Goal: Task Accomplishment & Management: Use online tool/utility

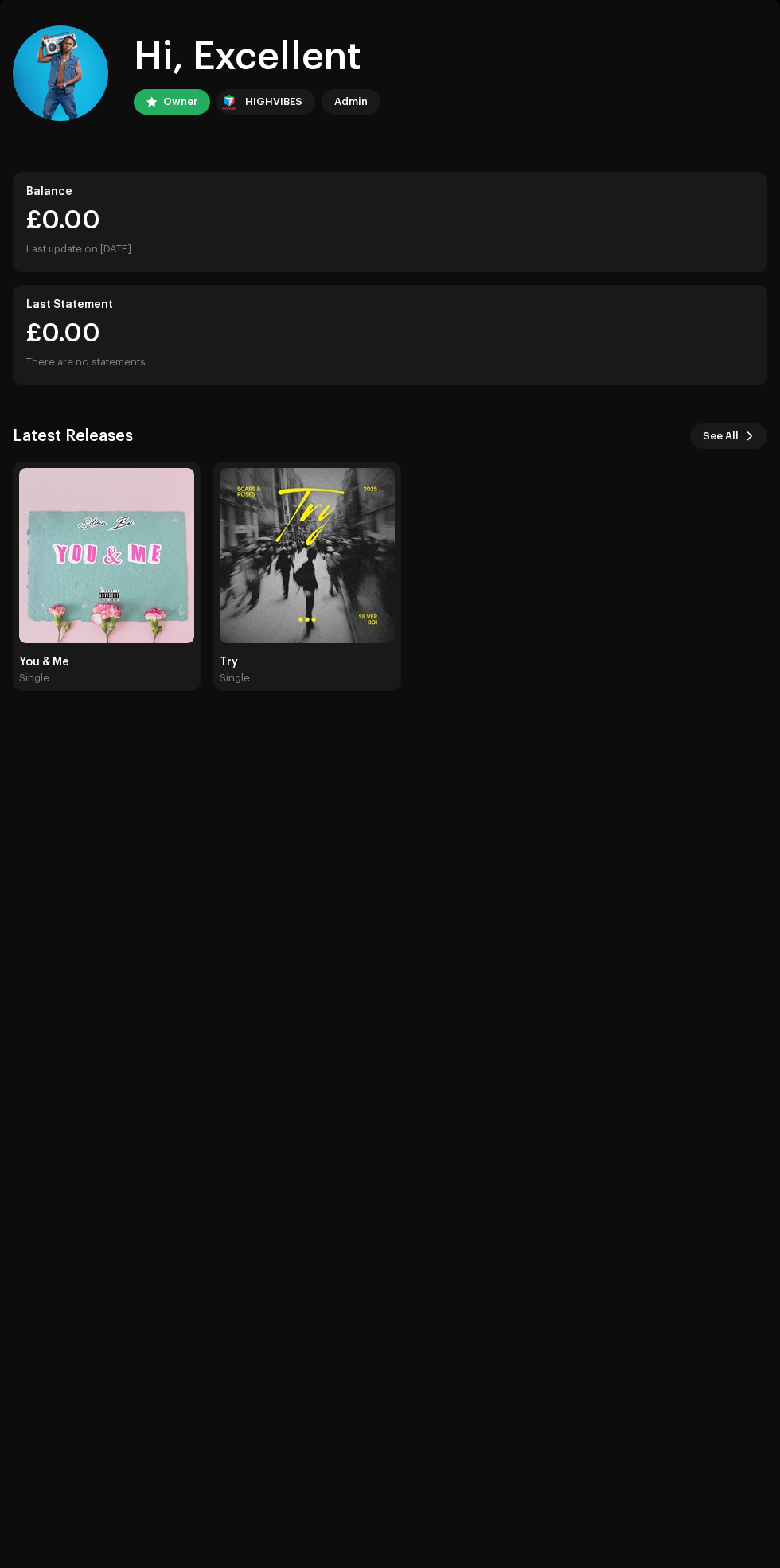
scroll to position [166, 0]
click at [74, 468] on img at bounding box center [107, 555] width 175 height 176
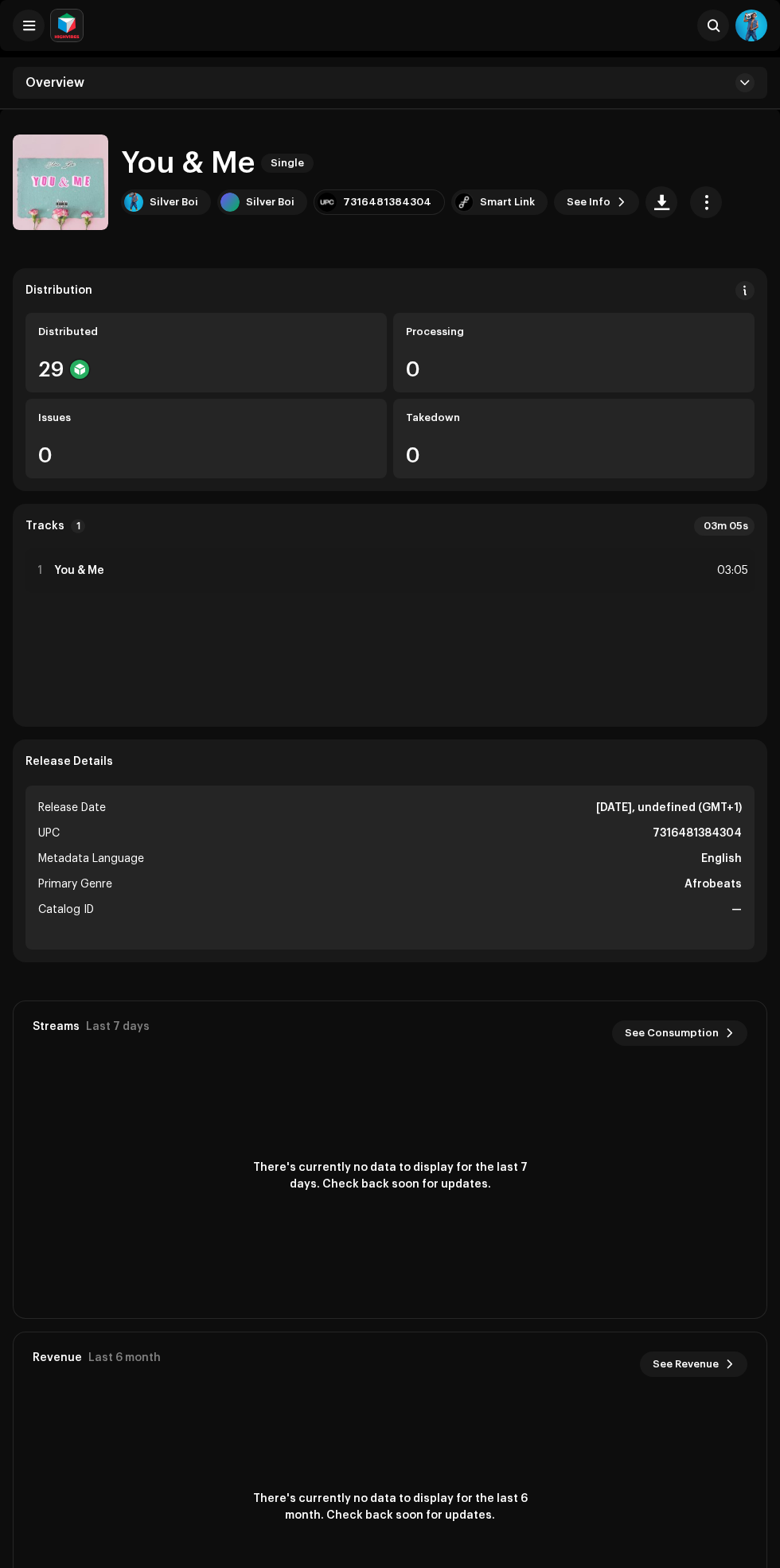
click at [483, 201] on div "Smart Link" at bounding box center [507, 202] width 55 height 13
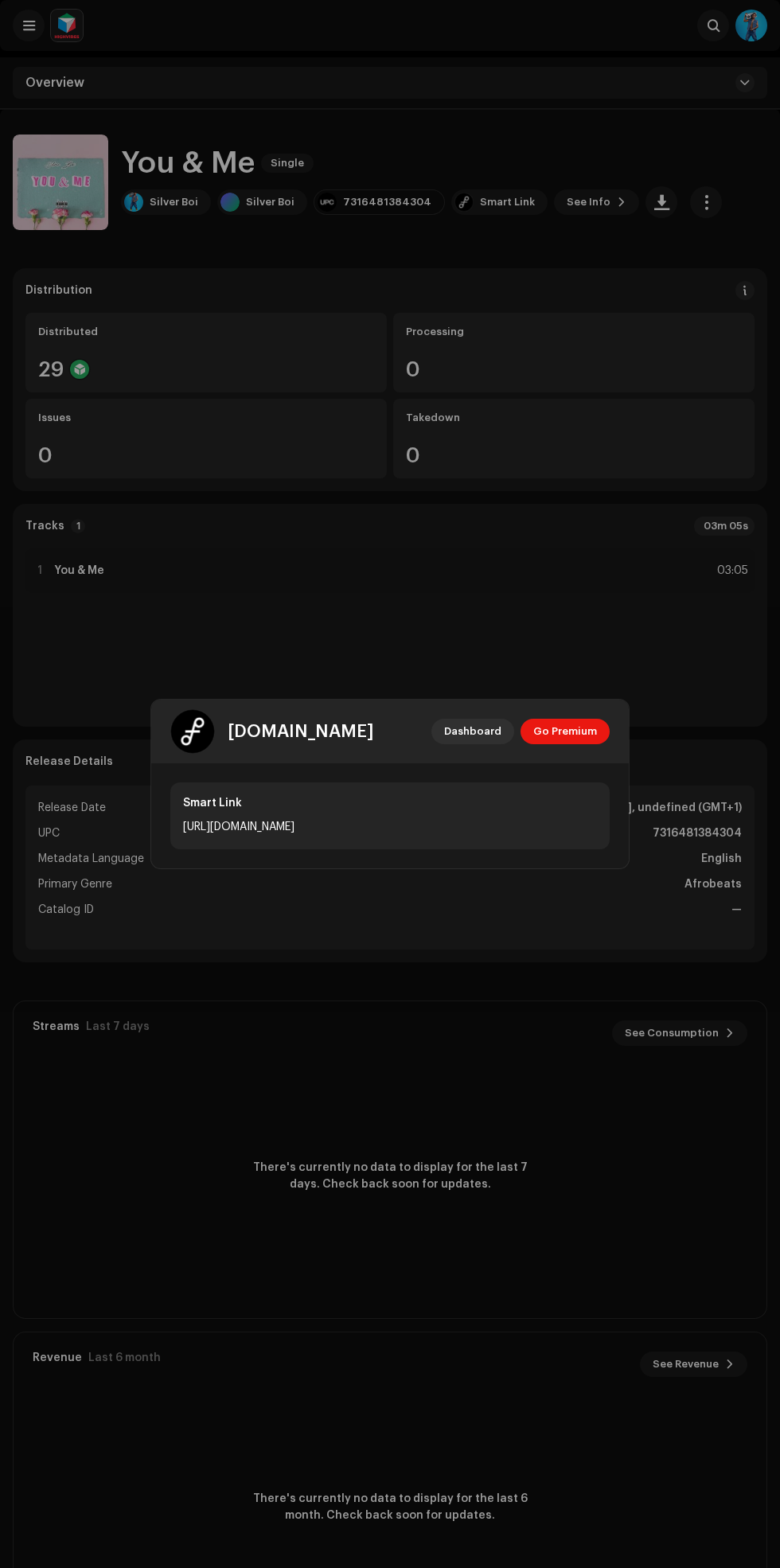
click at [582, 736] on span "Go Premium" at bounding box center [564, 732] width 63 height 32
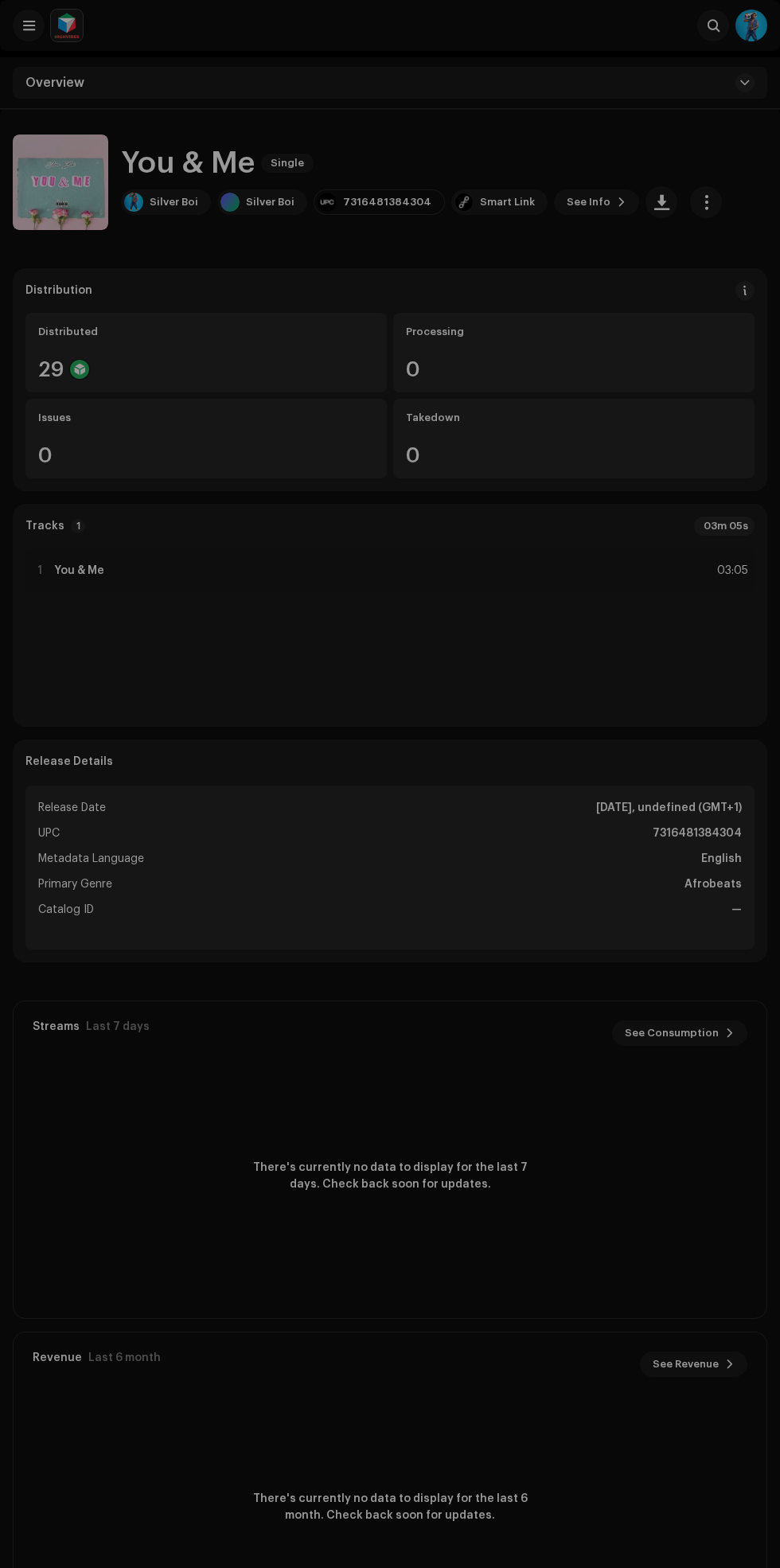
click at [549, 1025] on div "[DOMAIN_NAME] Dashboard Go Premium Smart Link [URL][DOMAIN_NAME]" at bounding box center [390, 784] width 780 height 1568
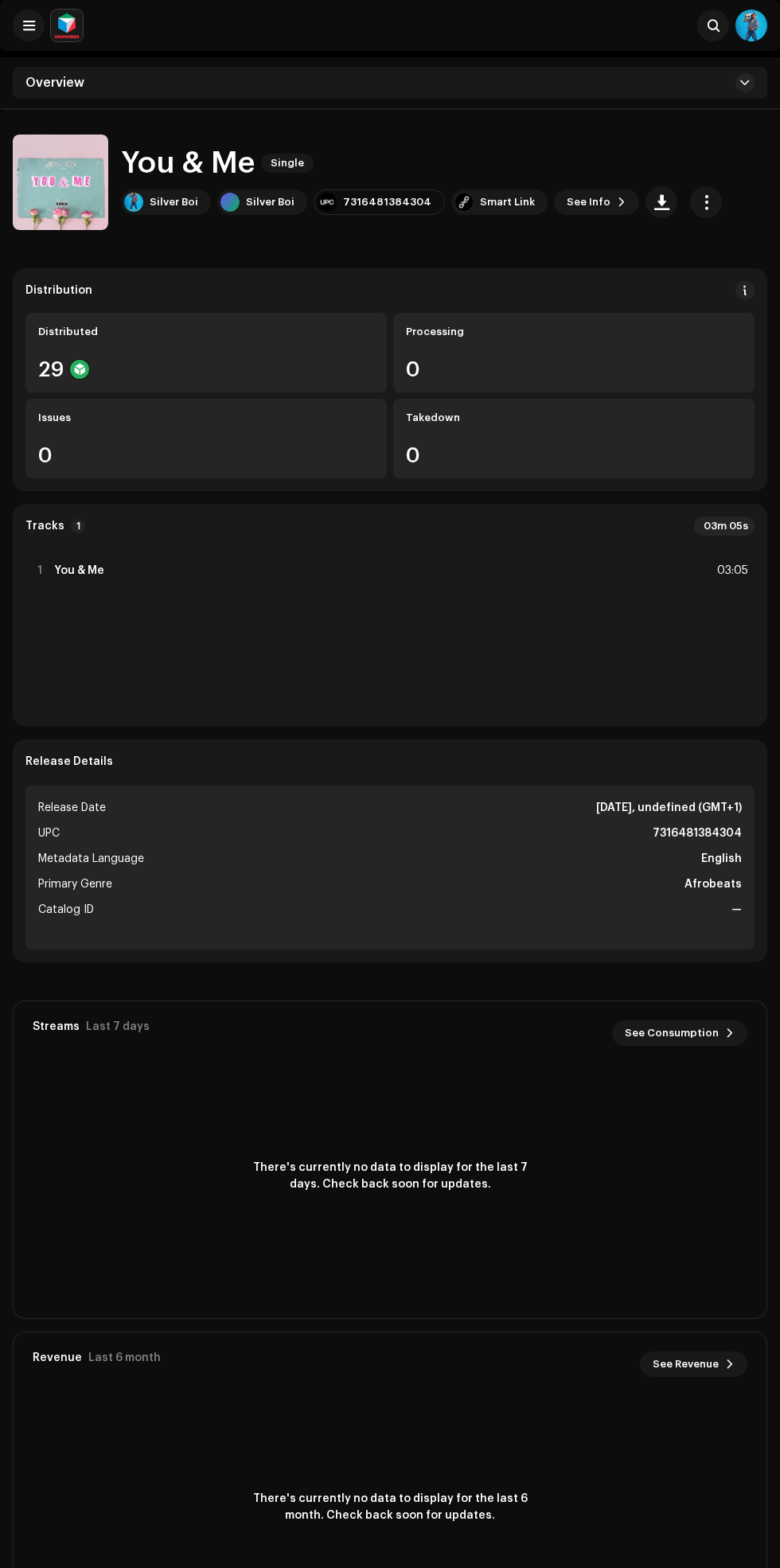
click at [28, 23] on span at bounding box center [28, 26] width 12 height 13
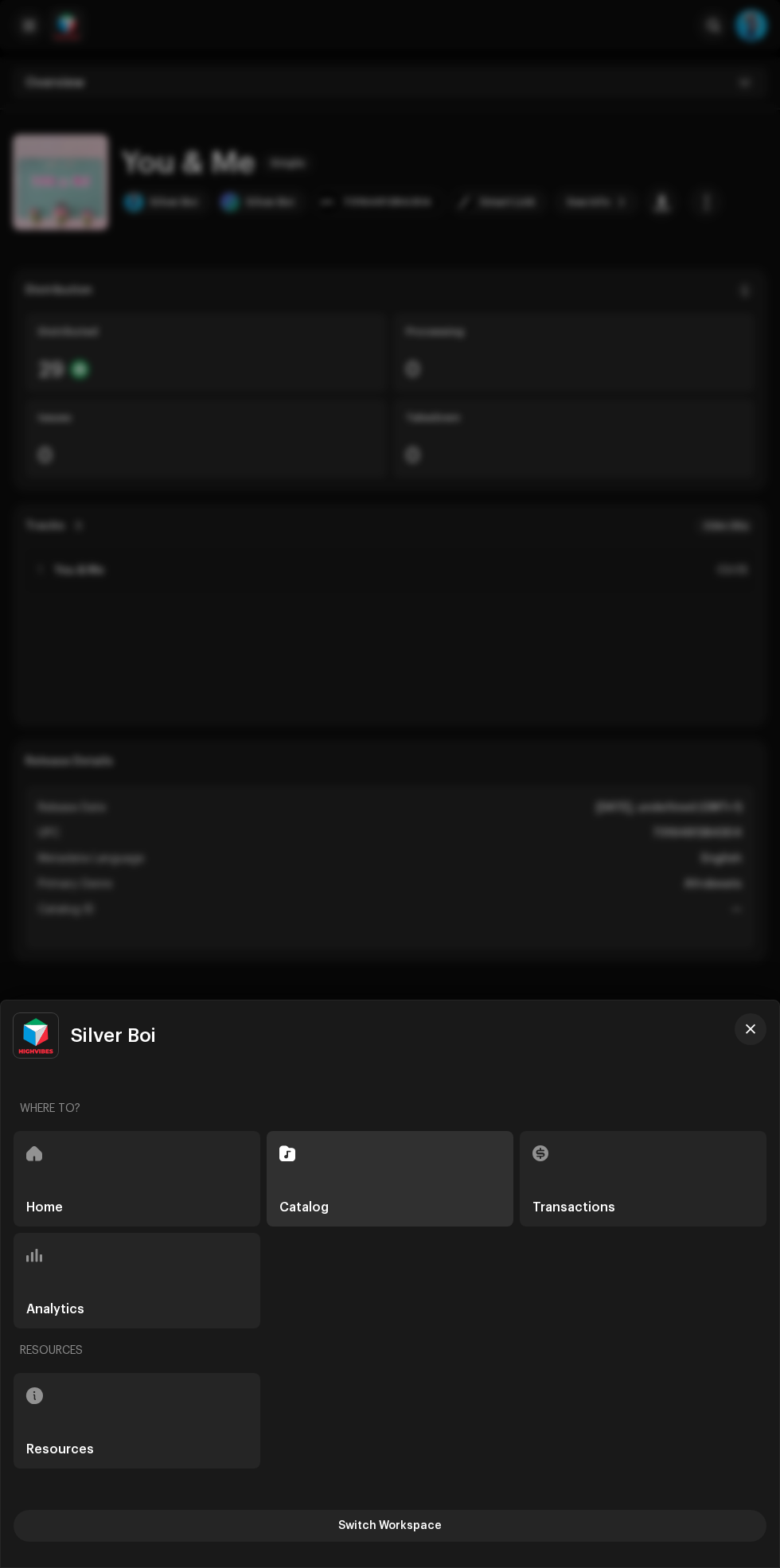
click at [187, 1429] on div "Resources" at bounding box center [137, 1421] width 246 height 96
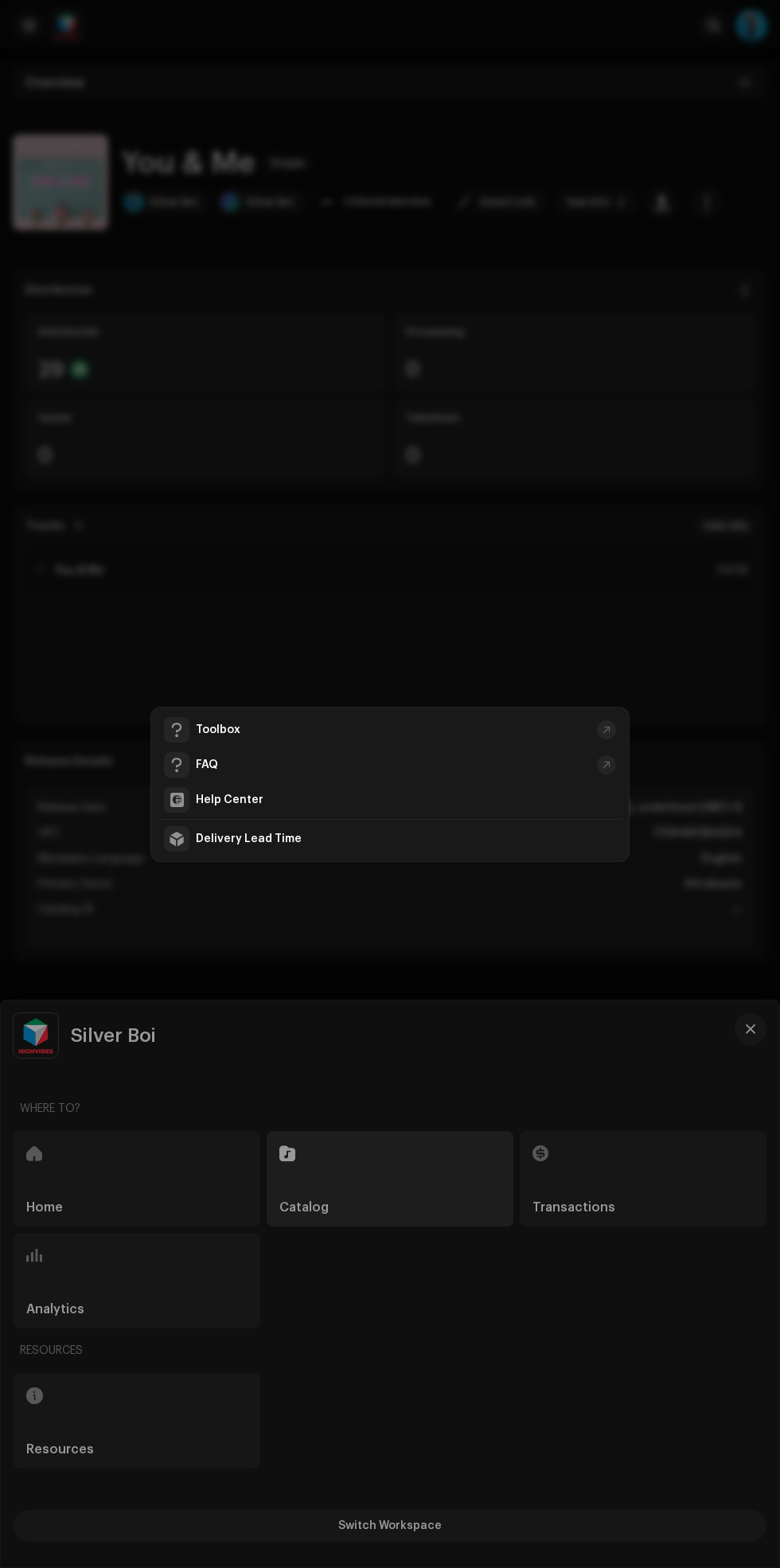
click at [360, 730] on div "Toolbox" at bounding box center [393, 730] width 395 height 13
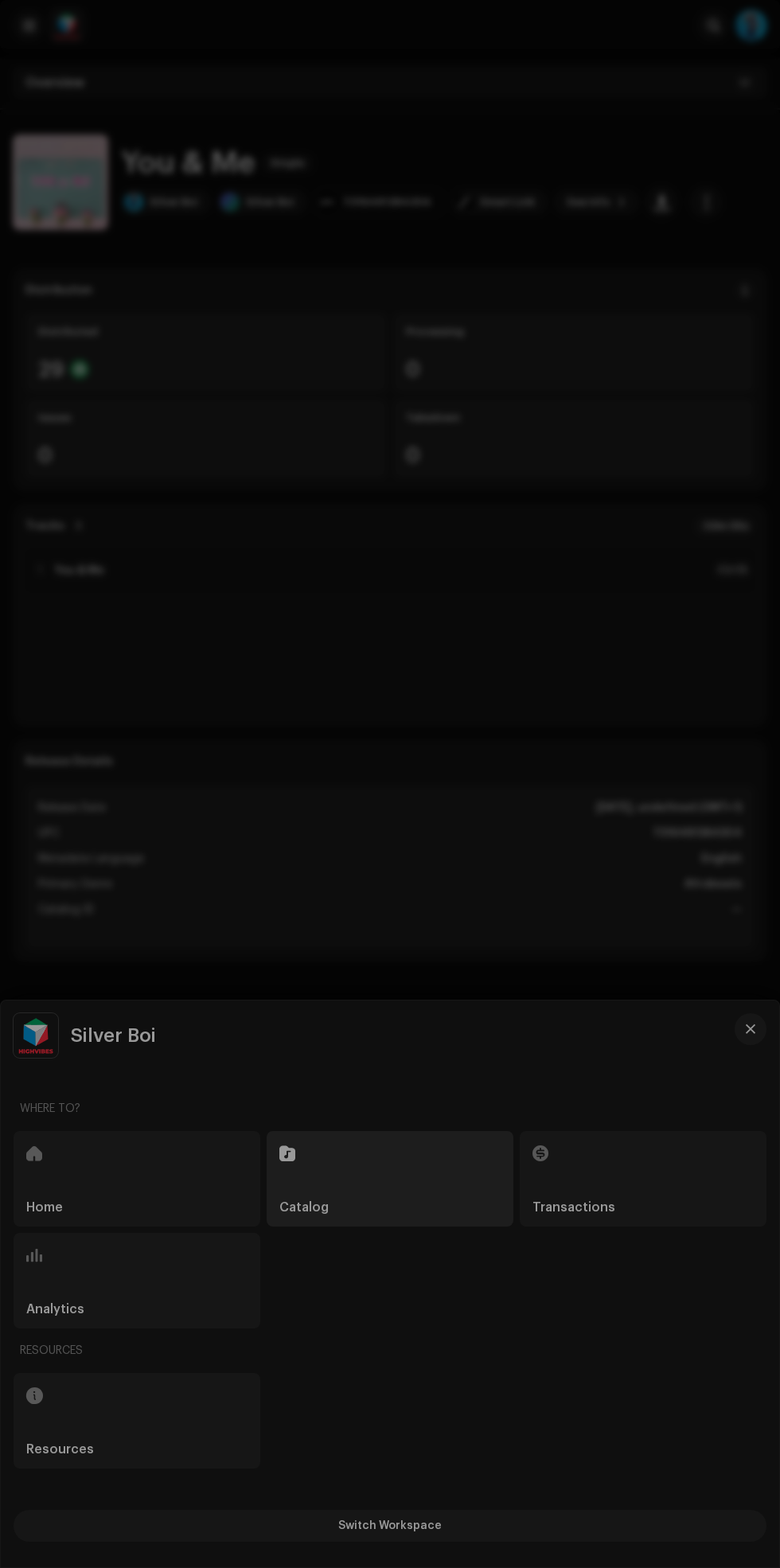
click at [497, 597] on div "Toolbox FAQ Help Center Delivery Lead Time" at bounding box center [390, 784] width 780 height 1568
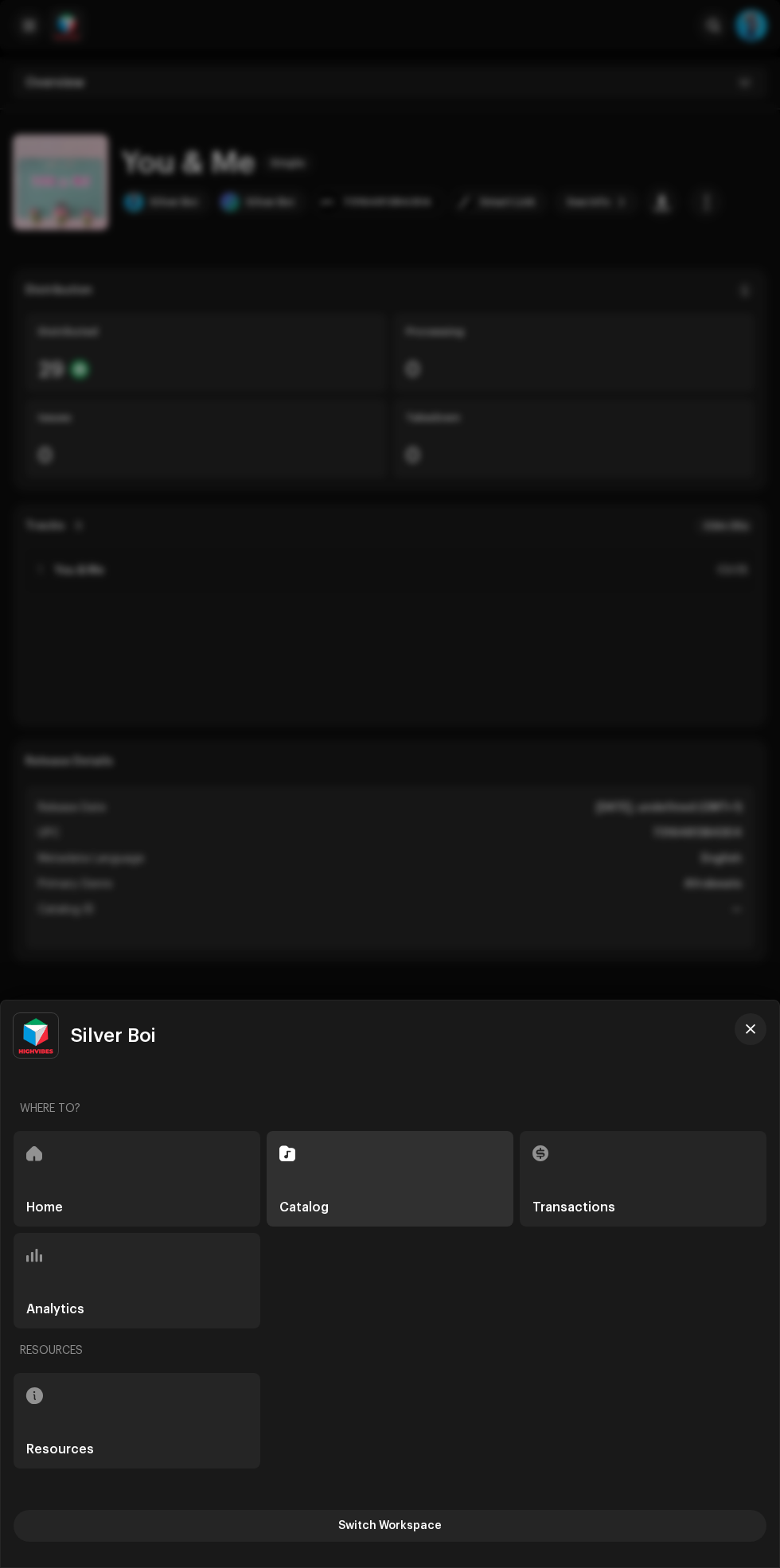
click at [475, 646] on div at bounding box center [390, 784] width 780 height 1568
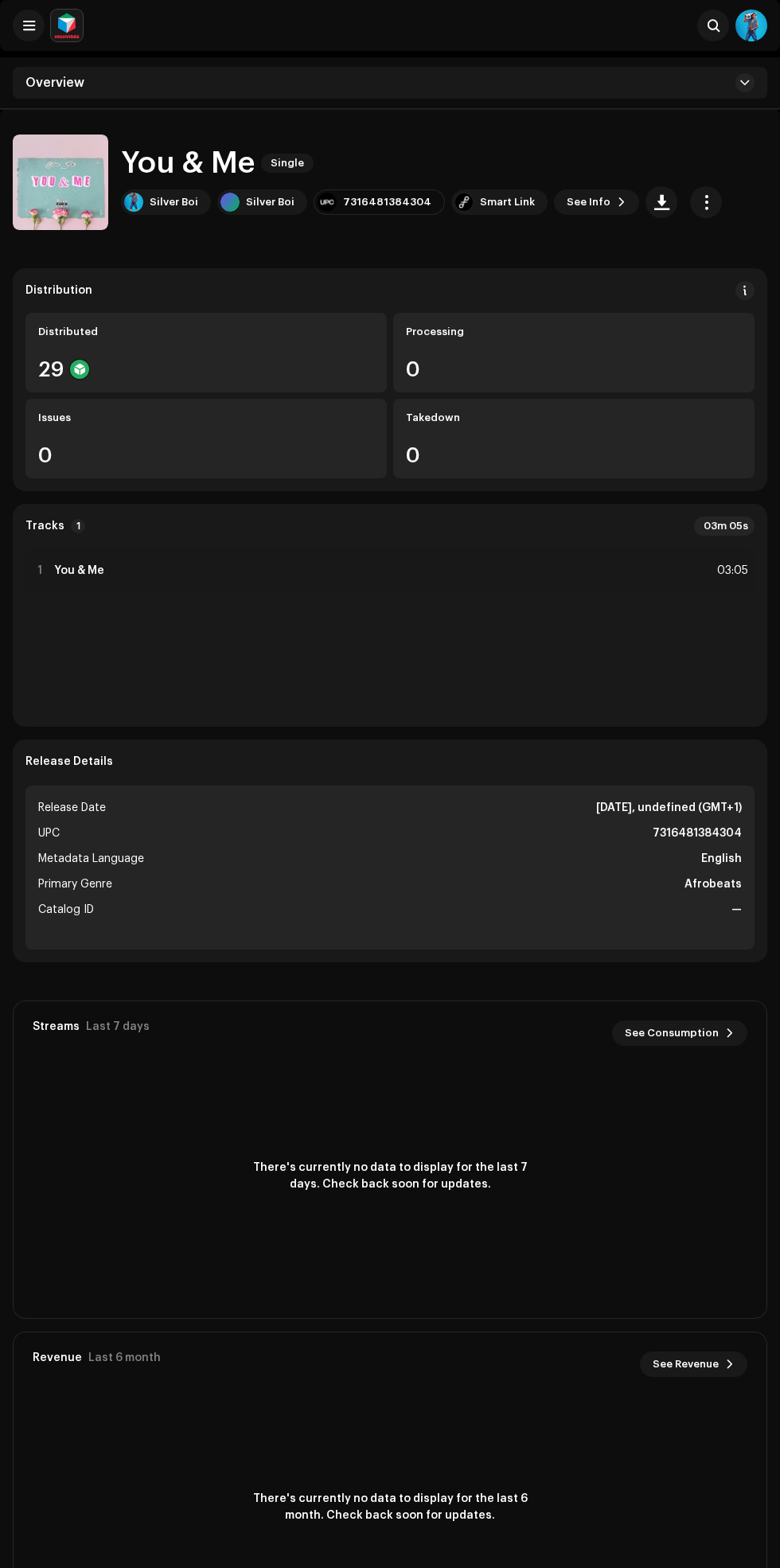
click at [654, 205] on span "button" at bounding box center [661, 202] width 15 height 13
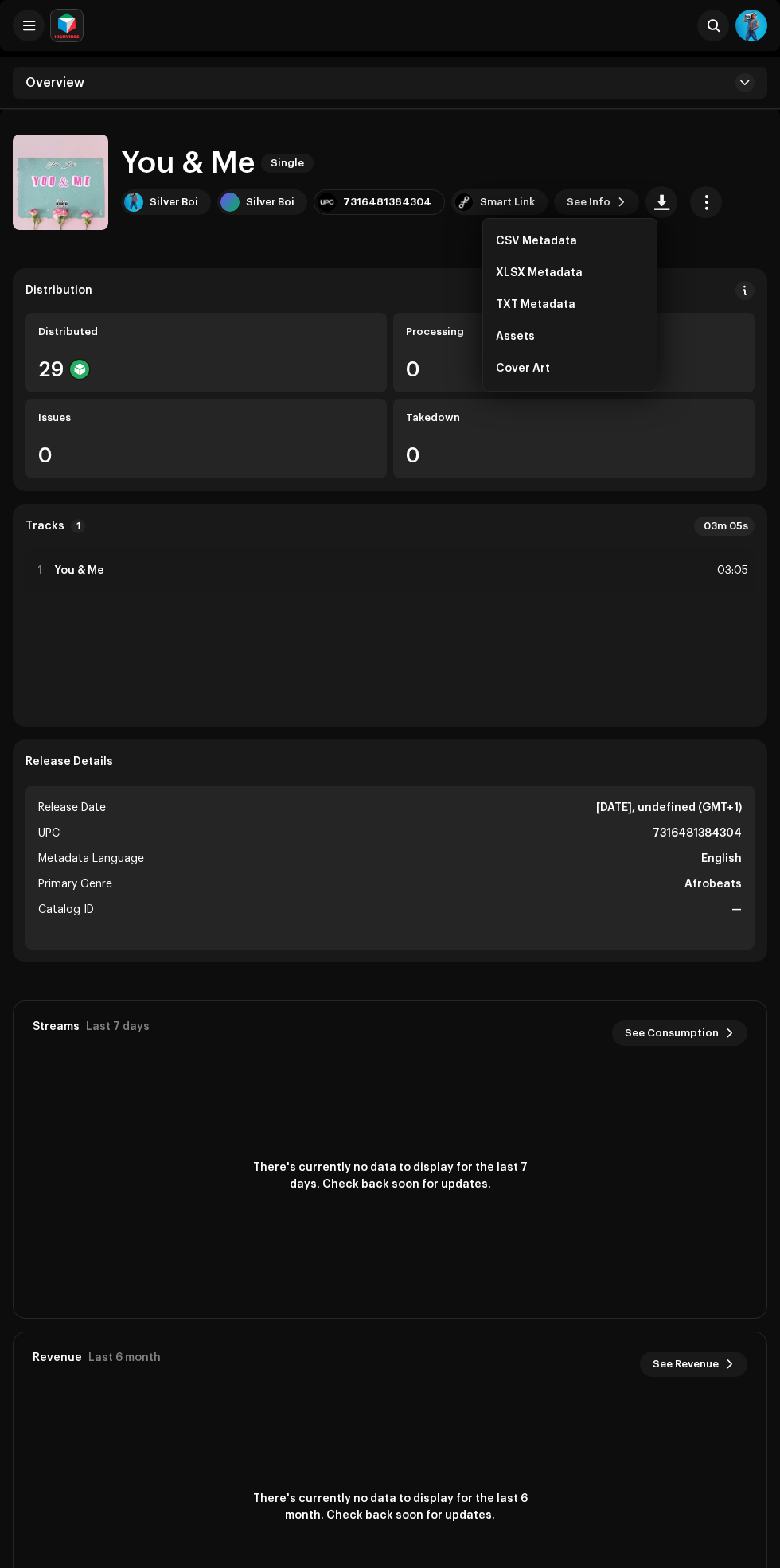
click at [507, 372] on span "Cover Art" at bounding box center [523, 369] width 54 height 13
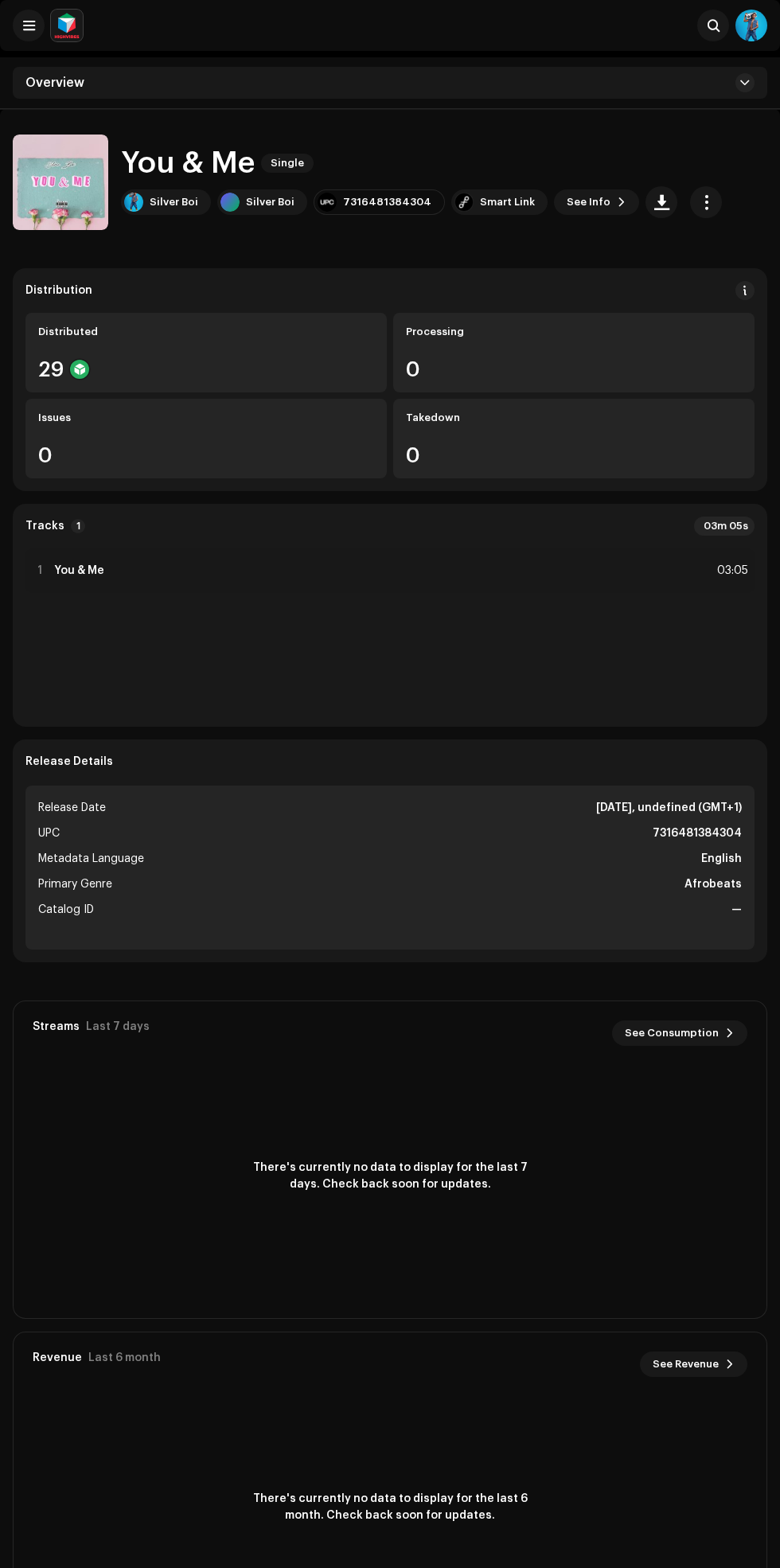
click at [28, 26] on span at bounding box center [28, 26] width 12 height 13
